Goal: Information Seeking & Learning: Learn about a topic

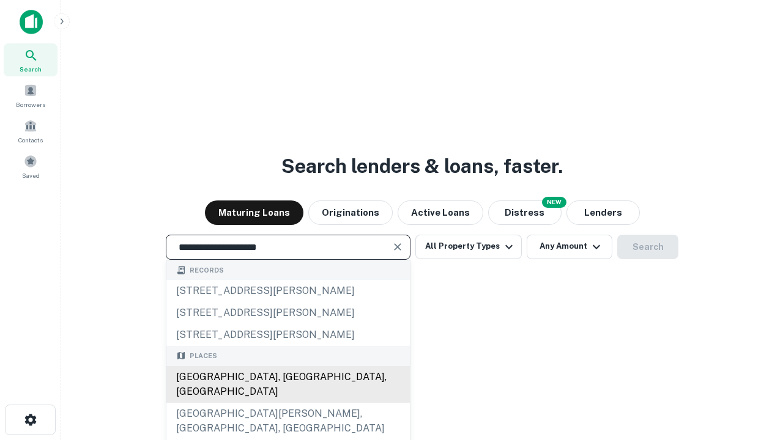
click at [288, 403] on div "[GEOGRAPHIC_DATA], [GEOGRAPHIC_DATA], [GEOGRAPHIC_DATA]" at bounding box center [287, 384] width 243 height 37
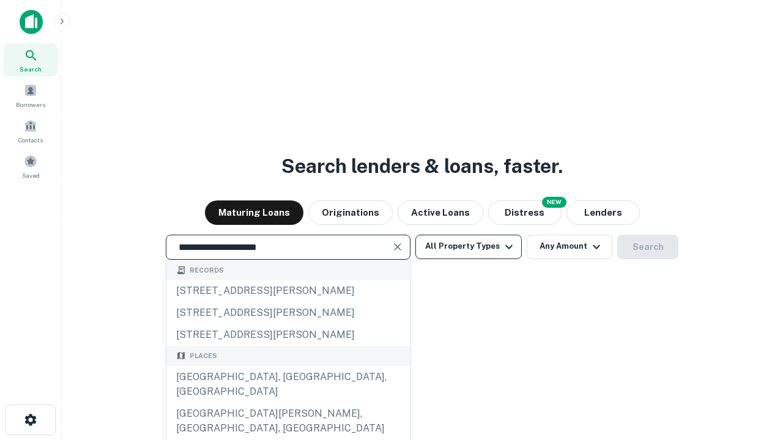
type input "**********"
click at [469, 247] on button "All Property Types" at bounding box center [468, 247] width 106 height 24
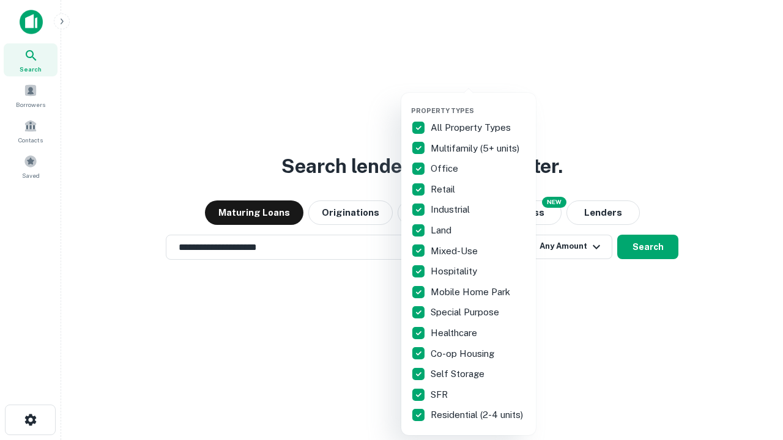
click at [478, 103] on button "button" at bounding box center [478, 103] width 135 height 1
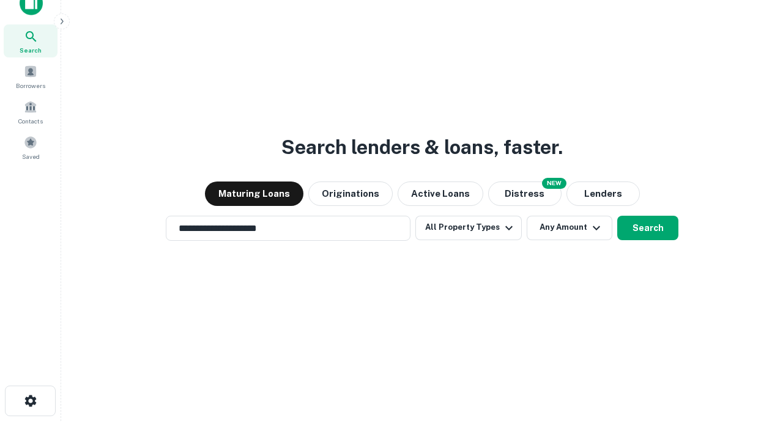
scroll to position [7, 147]
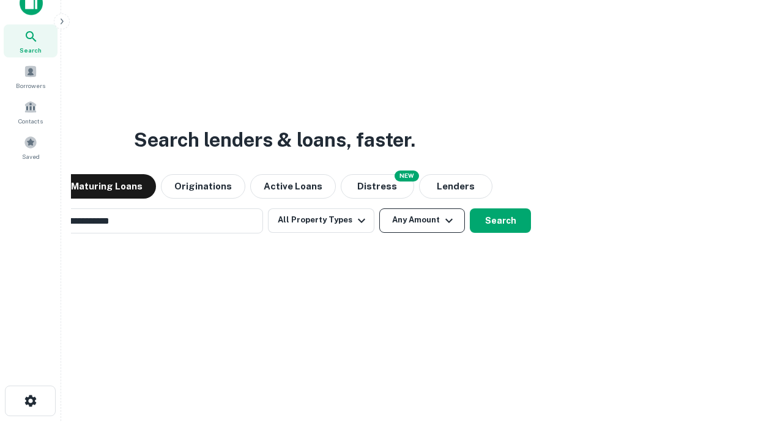
click at [379, 209] on button "Any Amount" at bounding box center [422, 221] width 86 height 24
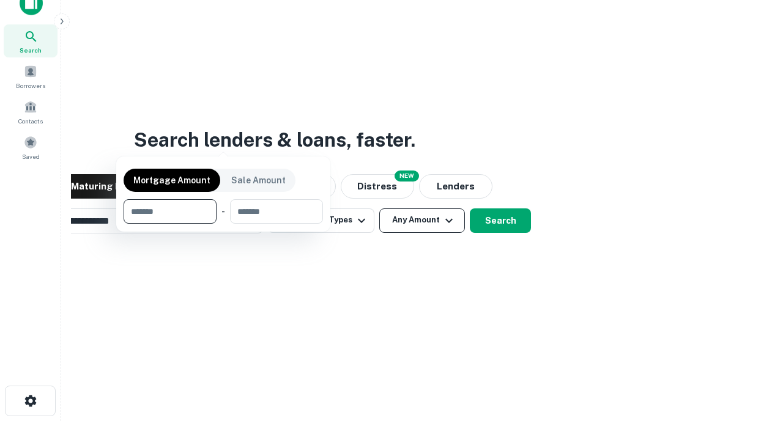
scroll to position [20, 0]
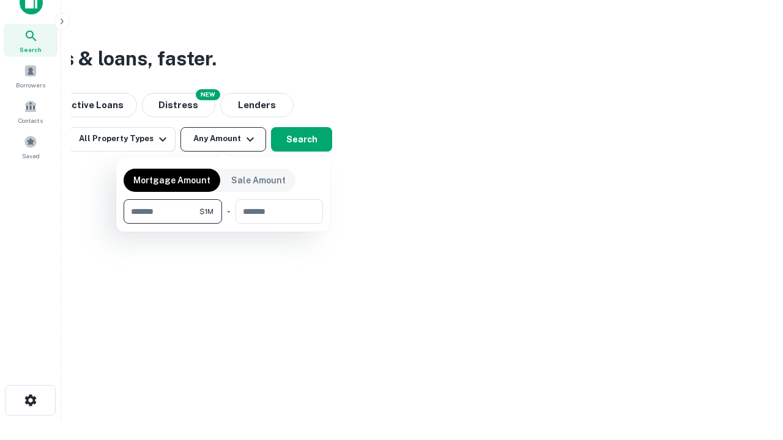
type input "*******"
click at [223, 224] on button "button" at bounding box center [223, 224] width 199 height 1
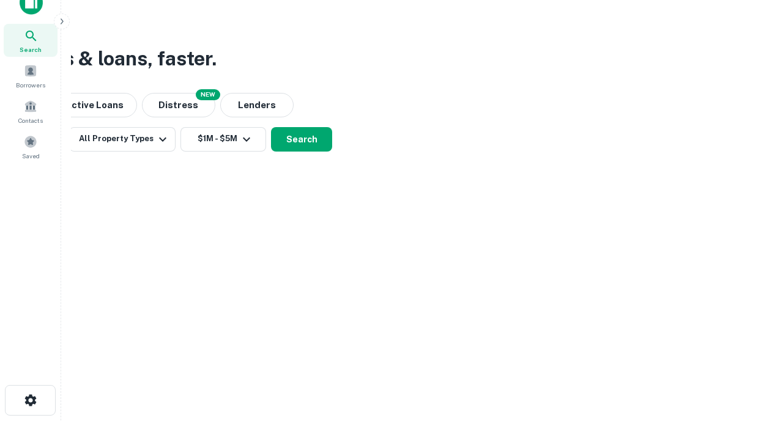
scroll to position [7, 226]
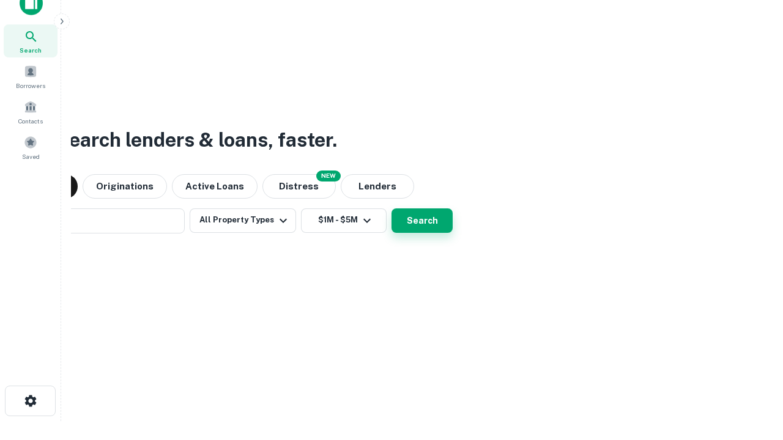
click at [391, 209] on button "Search" at bounding box center [421, 221] width 61 height 24
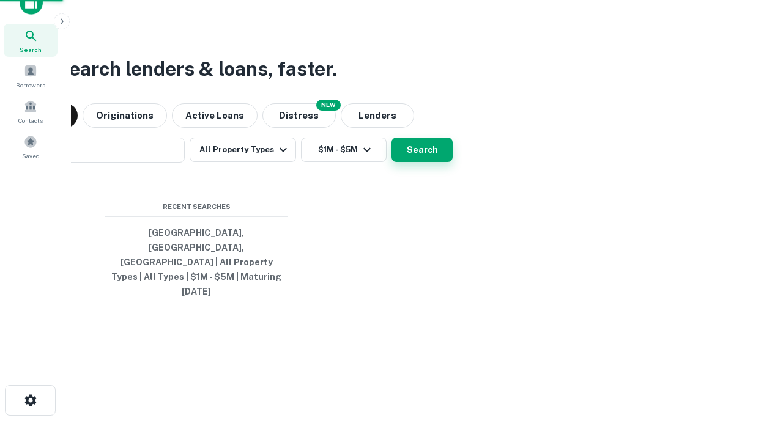
scroll to position [32, 346]
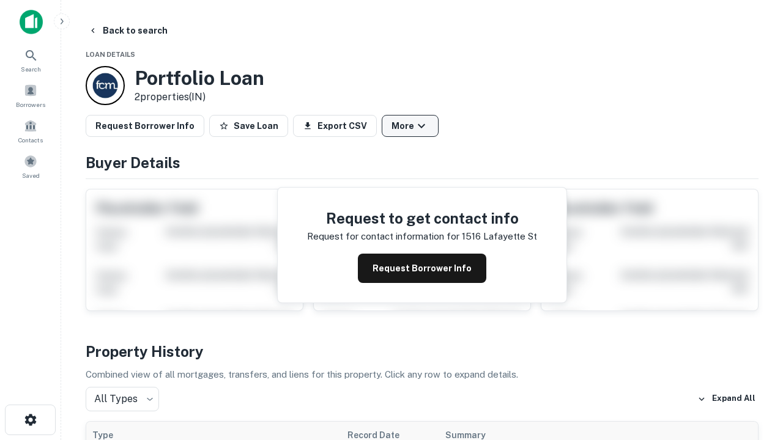
click at [410, 126] on button "More" at bounding box center [410, 126] width 57 height 22
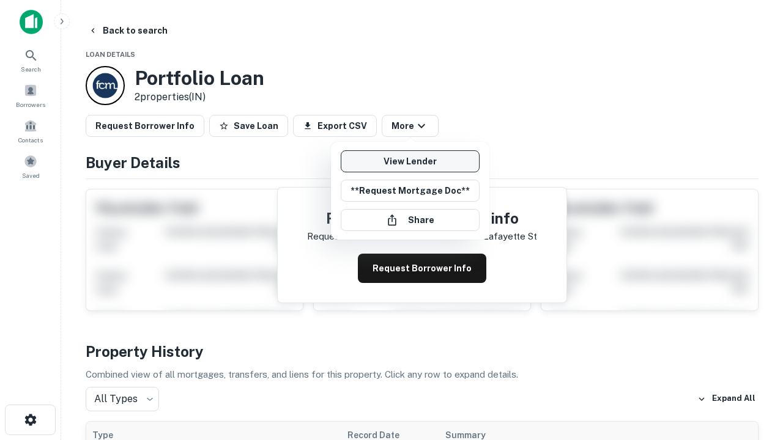
click at [410, 161] on link "View Lender" at bounding box center [410, 161] width 139 height 22
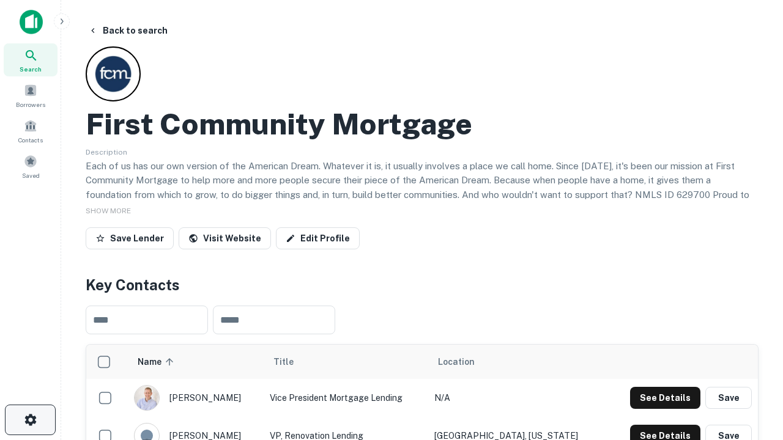
click at [30, 420] on icon "button" at bounding box center [30, 420] width 15 height 15
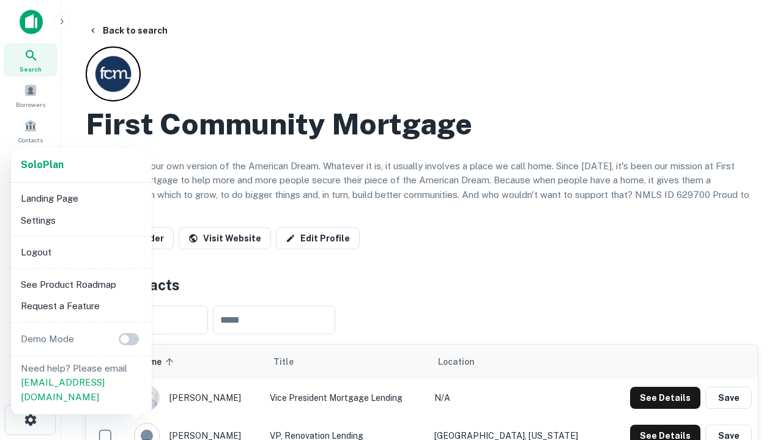
click at [81, 252] on li "Logout" at bounding box center [81, 253] width 131 height 22
